Goal: Transaction & Acquisition: Subscribe to service/newsletter

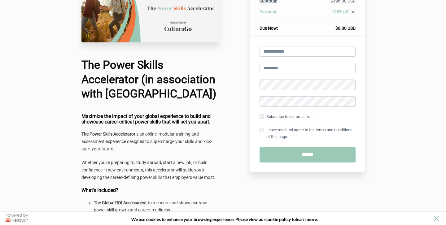
scroll to position [55, 0]
click at [282, 51] on input "email" at bounding box center [308, 51] width 96 height 11
type input "**********"
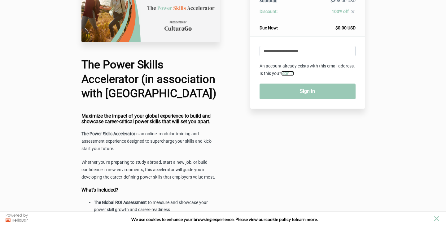
click at [294, 73] on link "Sign in" at bounding box center [287, 73] width 13 height 5
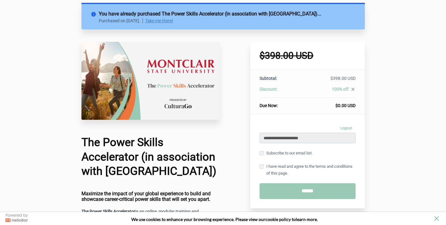
scroll to position [16, 0]
click at [173, 20] on link "Take me there!" at bounding box center [159, 20] width 28 height 5
